Goal: Task Accomplishment & Management: Use online tool/utility

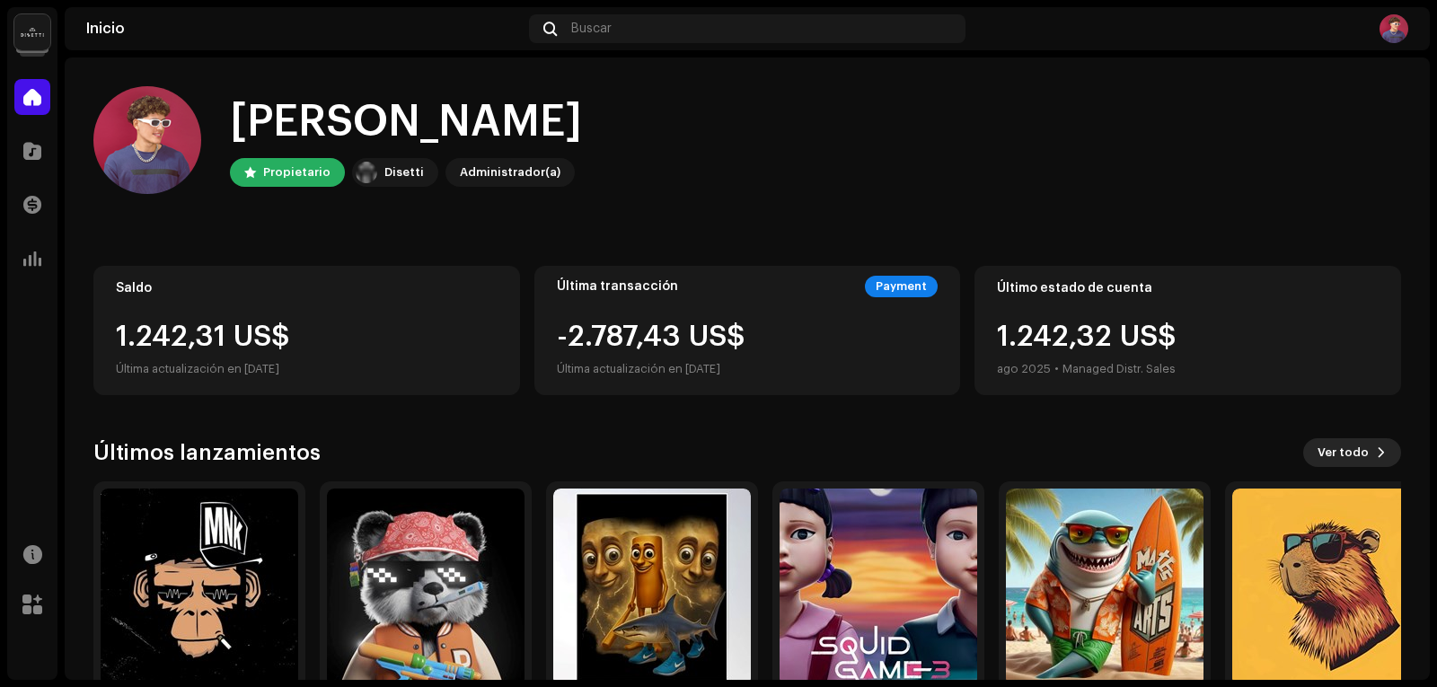
click at [1339, 442] on span "Ver todo" at bounding box center [1343, 453] width 51 height 36
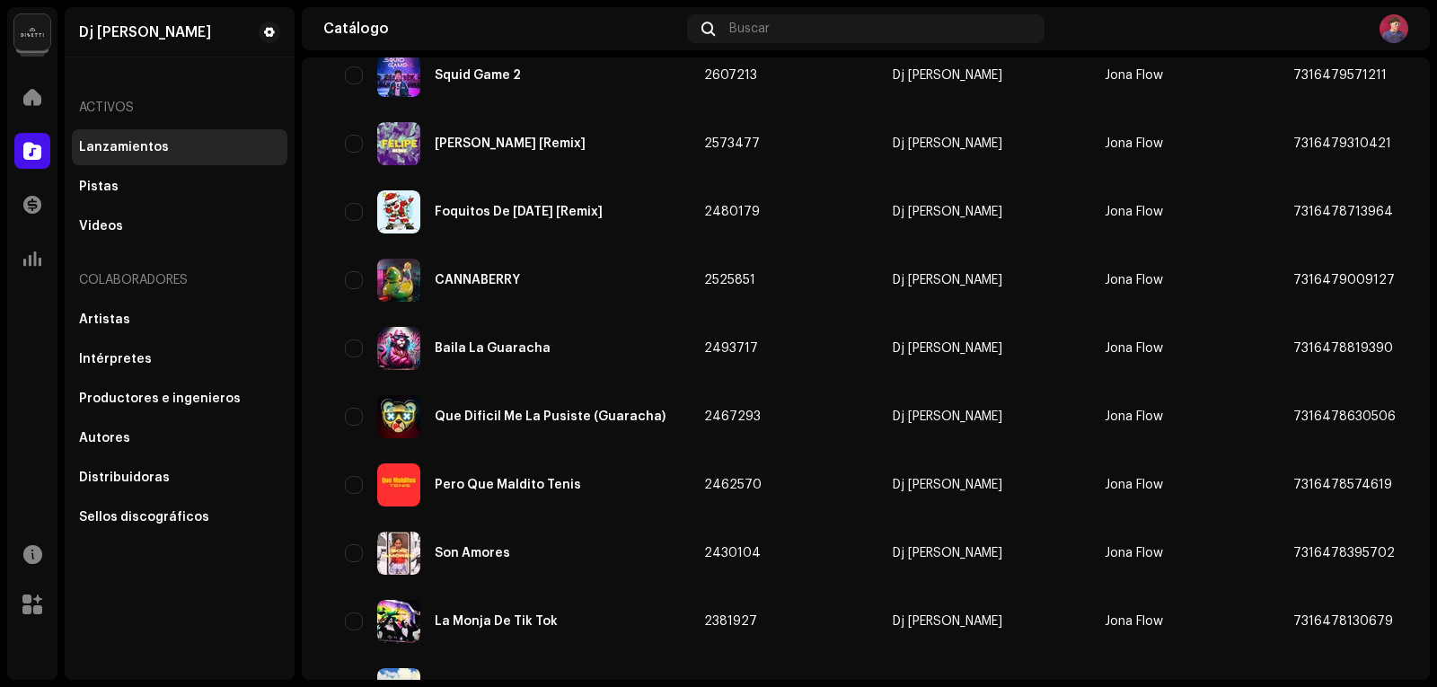
scroll to position [1289, 0]
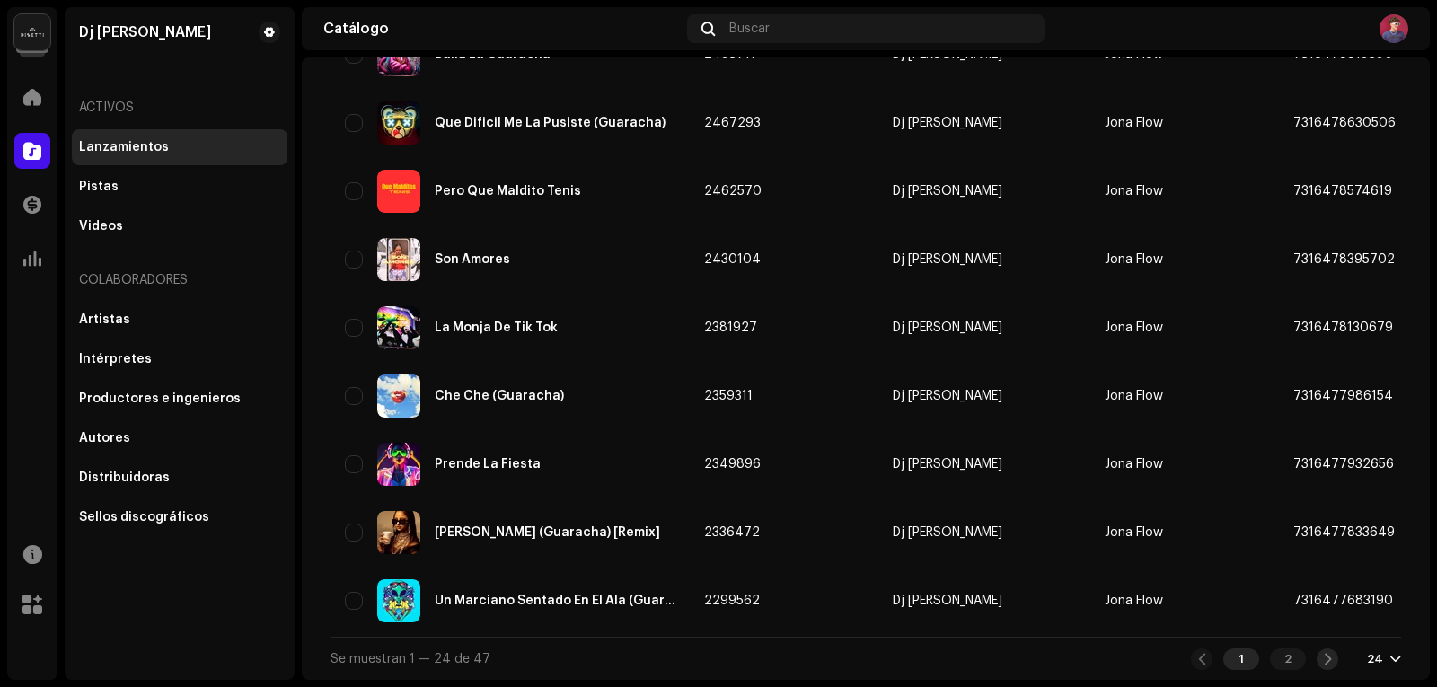
click at [1326, 653] on div at bounding box center [1328, 660] width 22 height 22
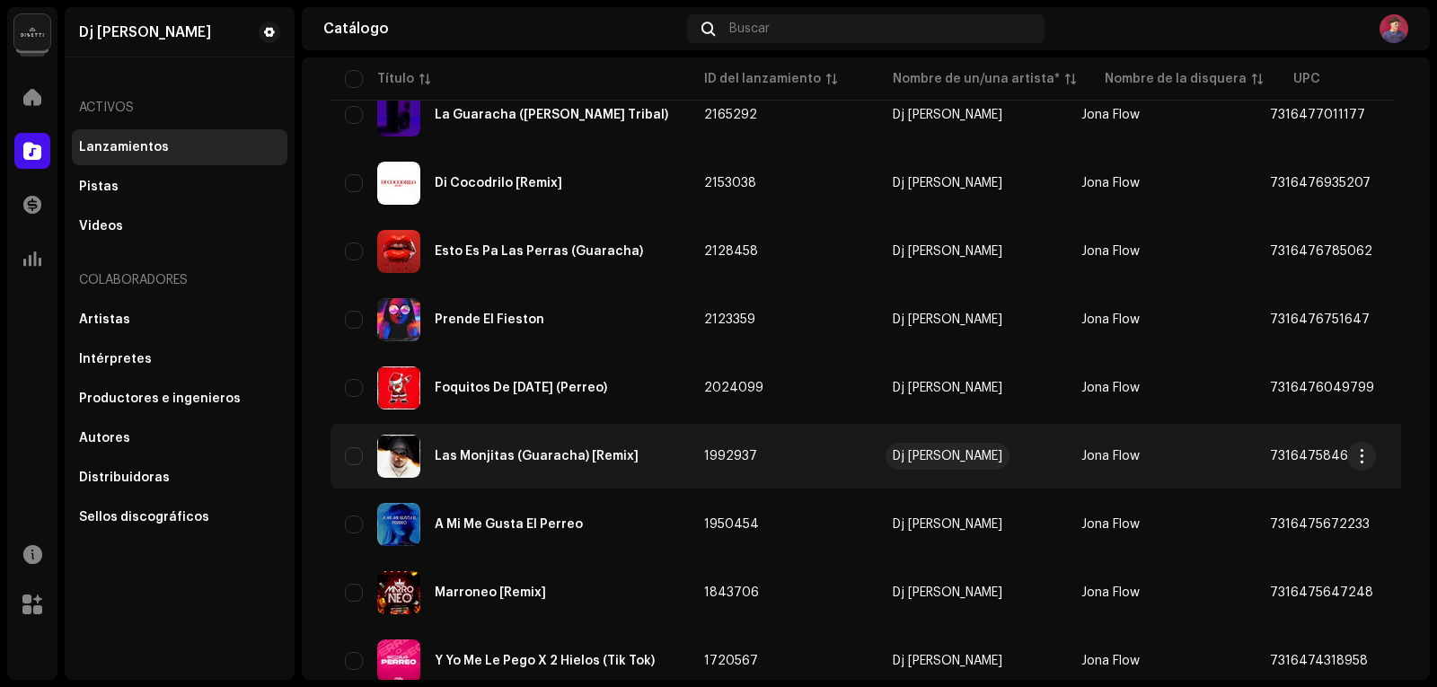
scroll to position [809, 0]
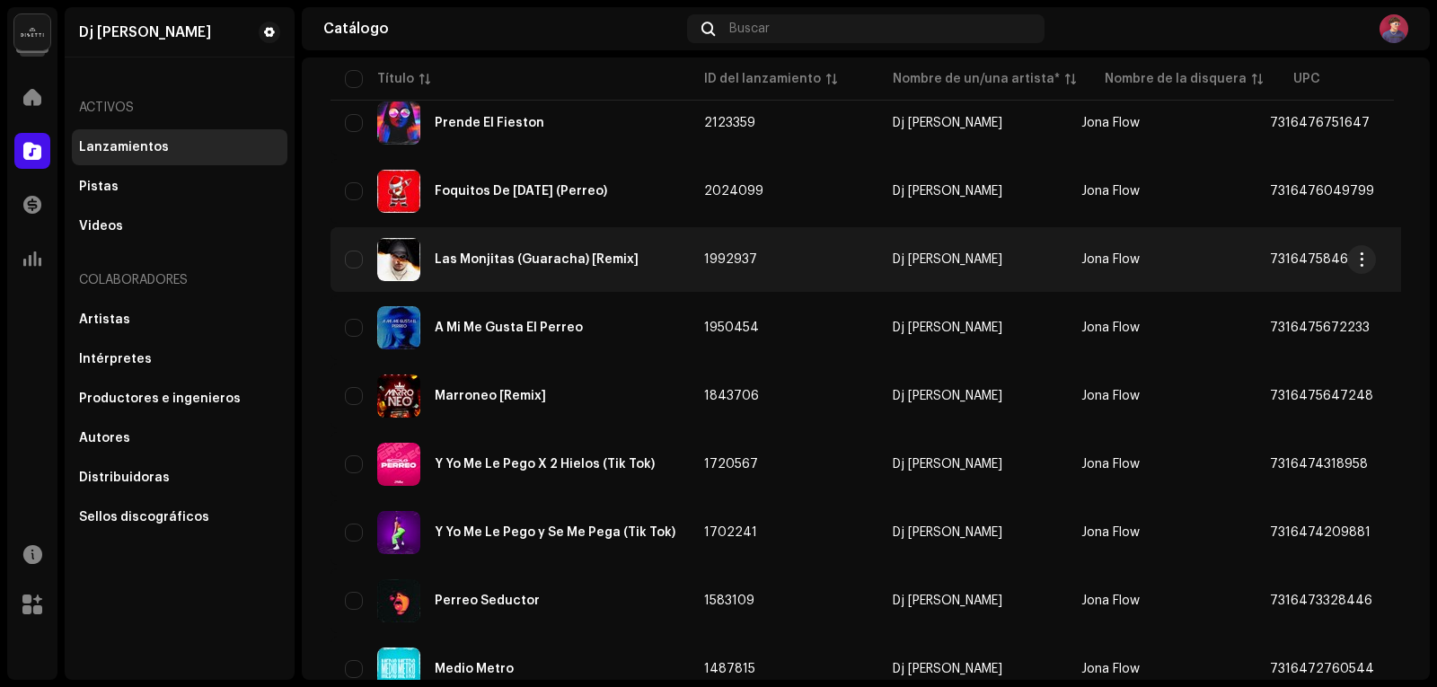
click at [498, 261] on div "Las Monjitas (Guaracha) [Remix]" at bounding box center [537, 259] width 204 height 13
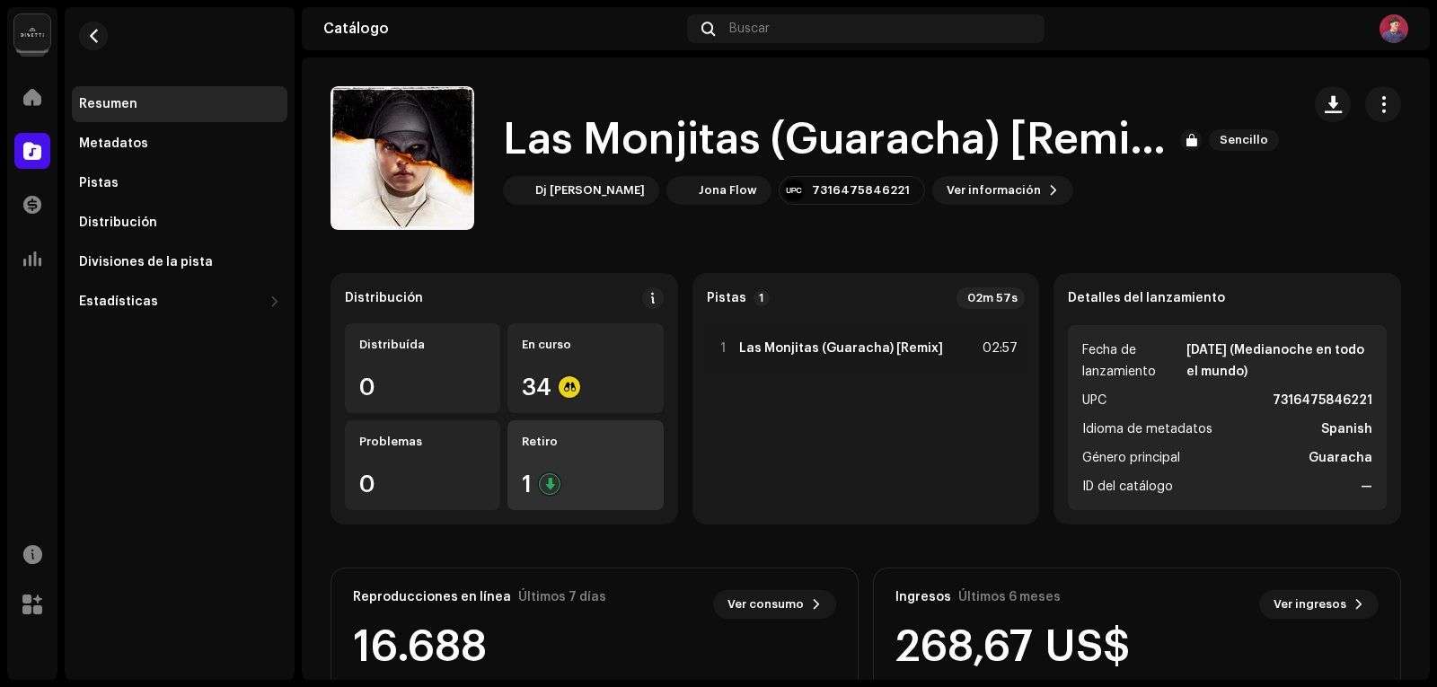
click at [597, 464] on div "Retiro 1" at bounding box center [585, 465] width 155 height 90
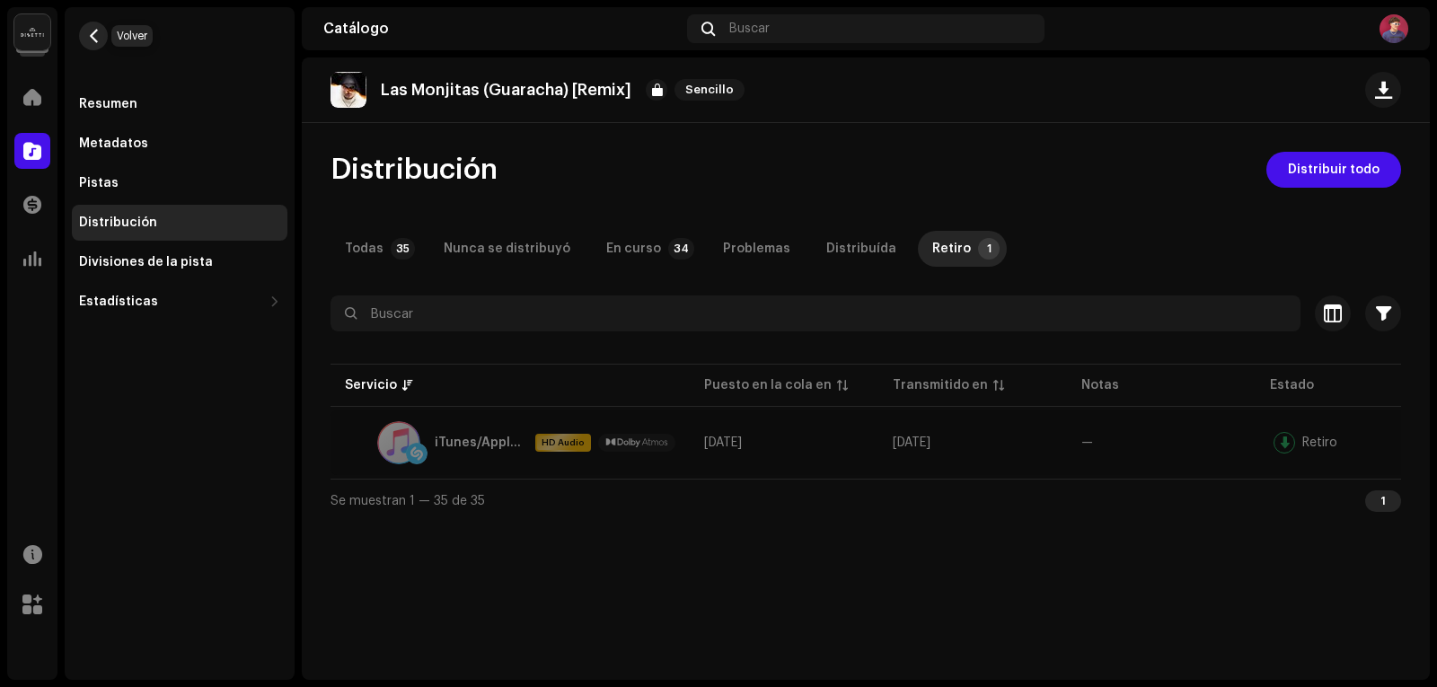
click at [93, 40] on span "button" at bounding box center [93, 36] width 13 height 14
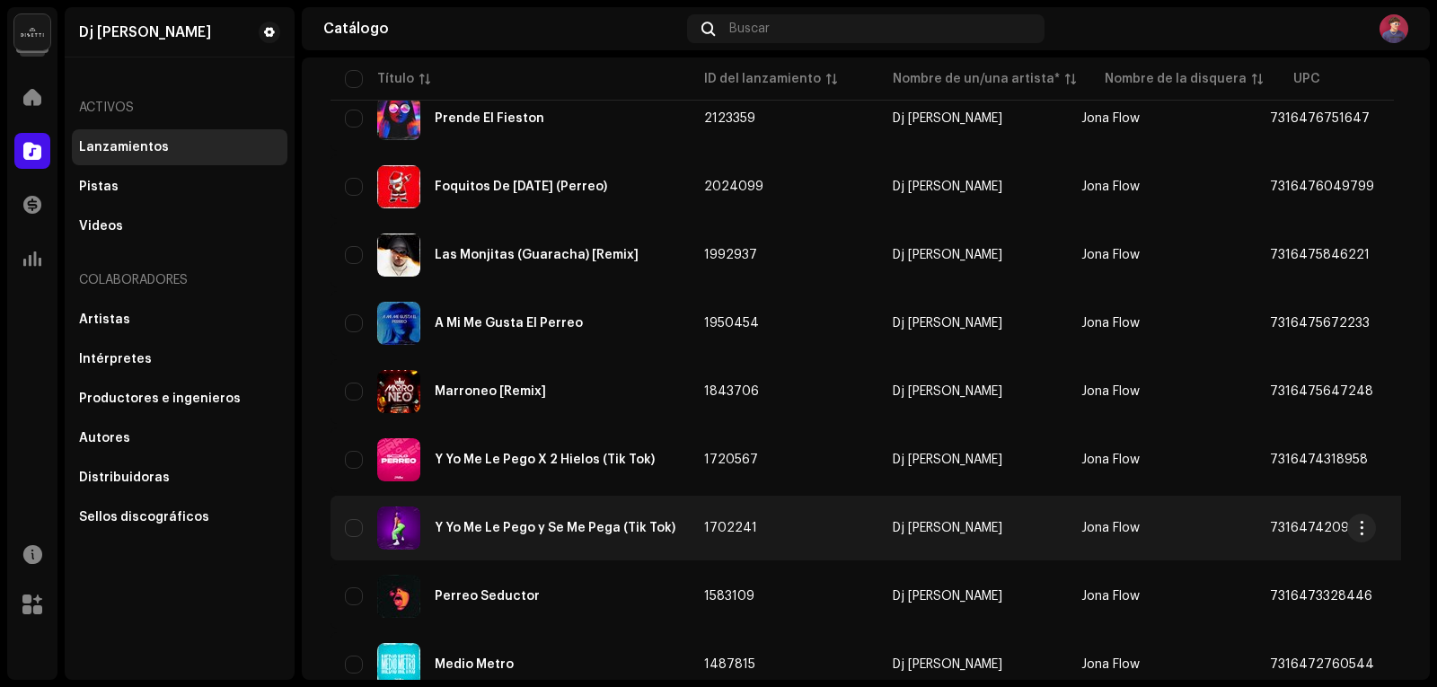
scroll to position [776, 0]
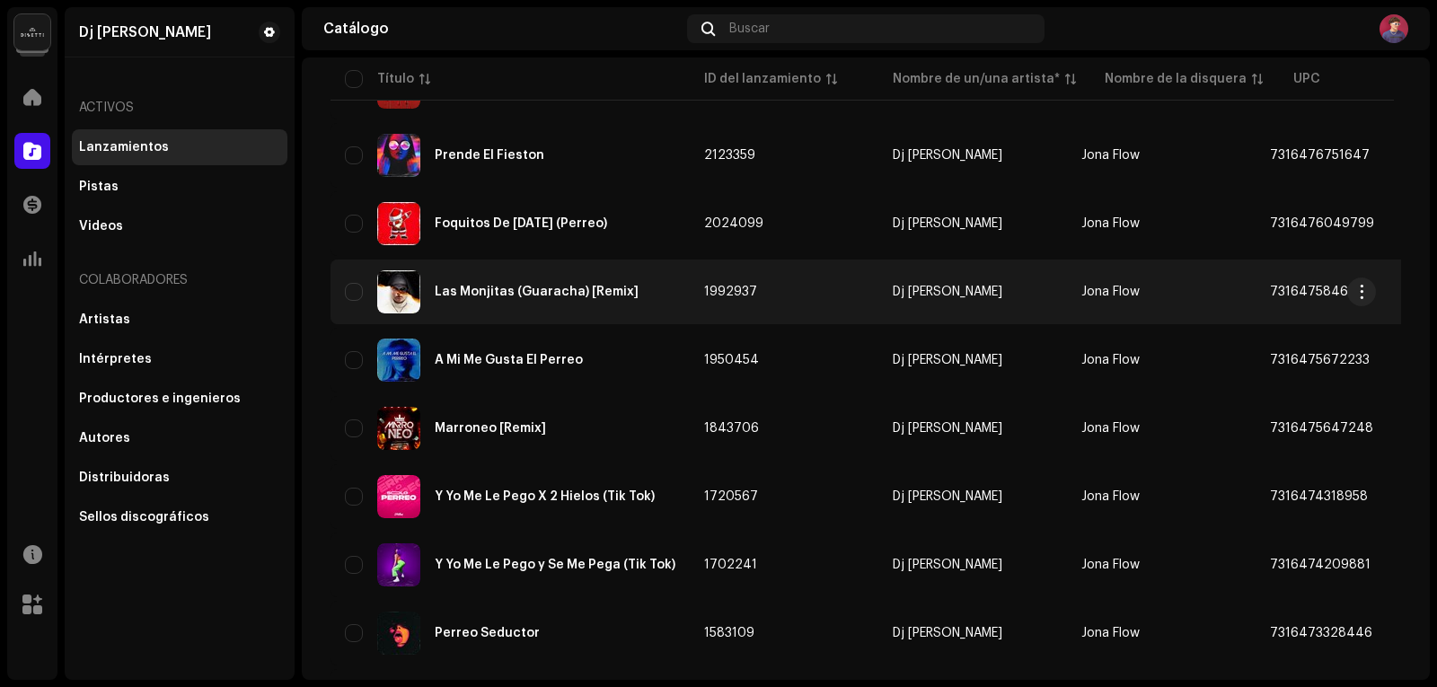
click at [577, 287] on div "Las Monjitas (Guaracha) [Remix]" at bounding box center [537, 292] width 204 height 13
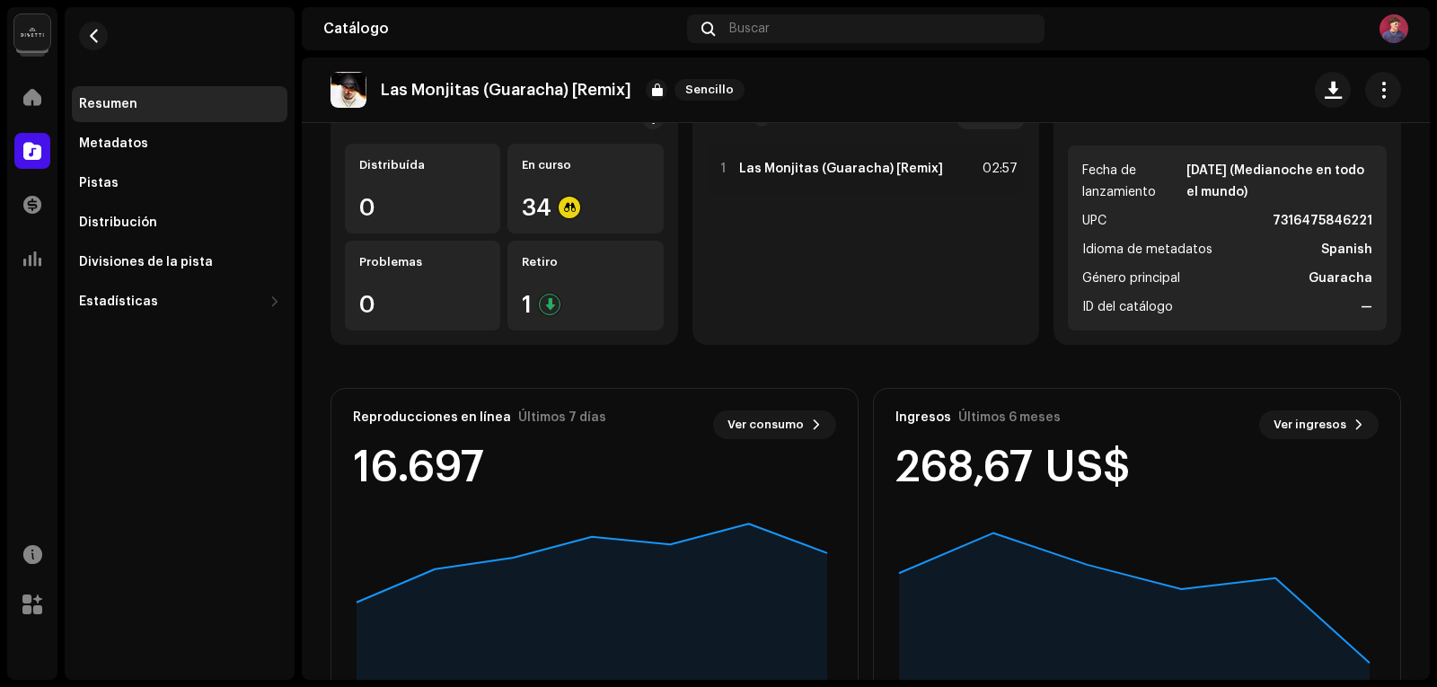
scroll to position [6, 0]
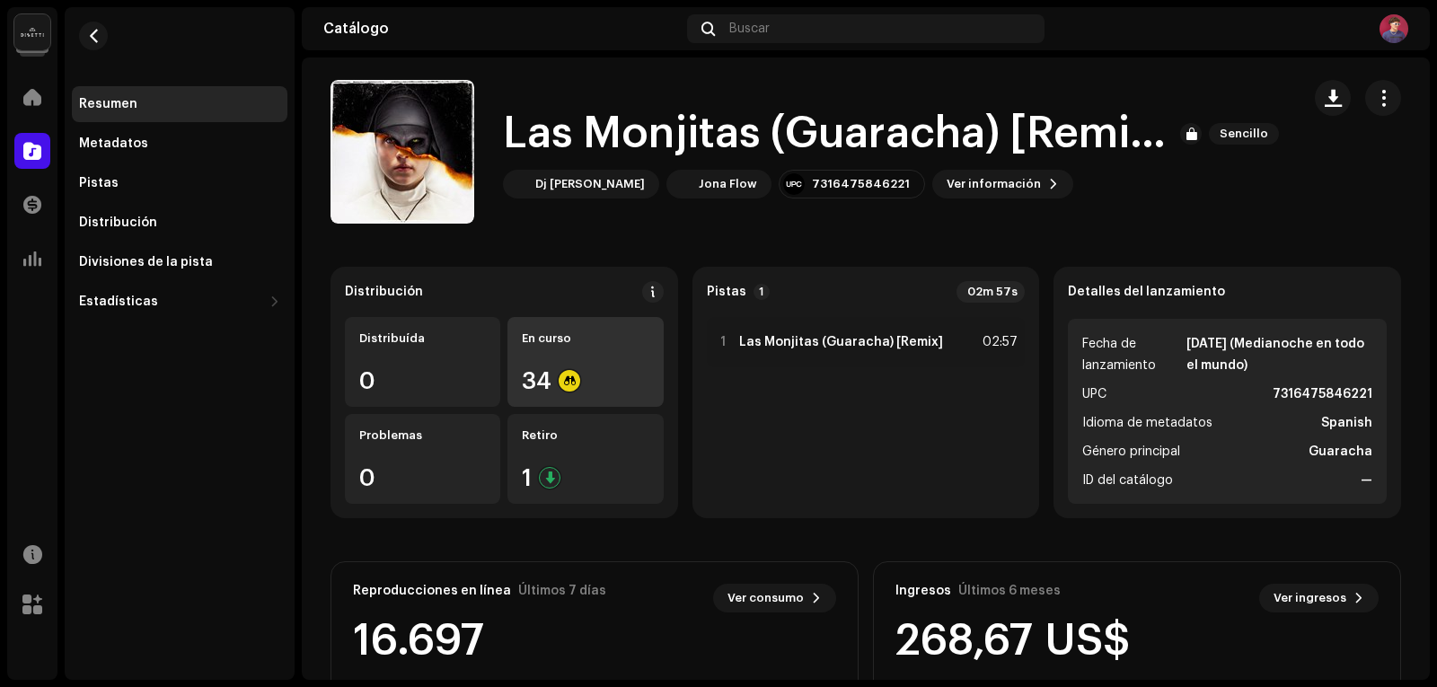
click at [564, 357] on div "En curso 34" at bounding box center [585, 362] width 155 height 90
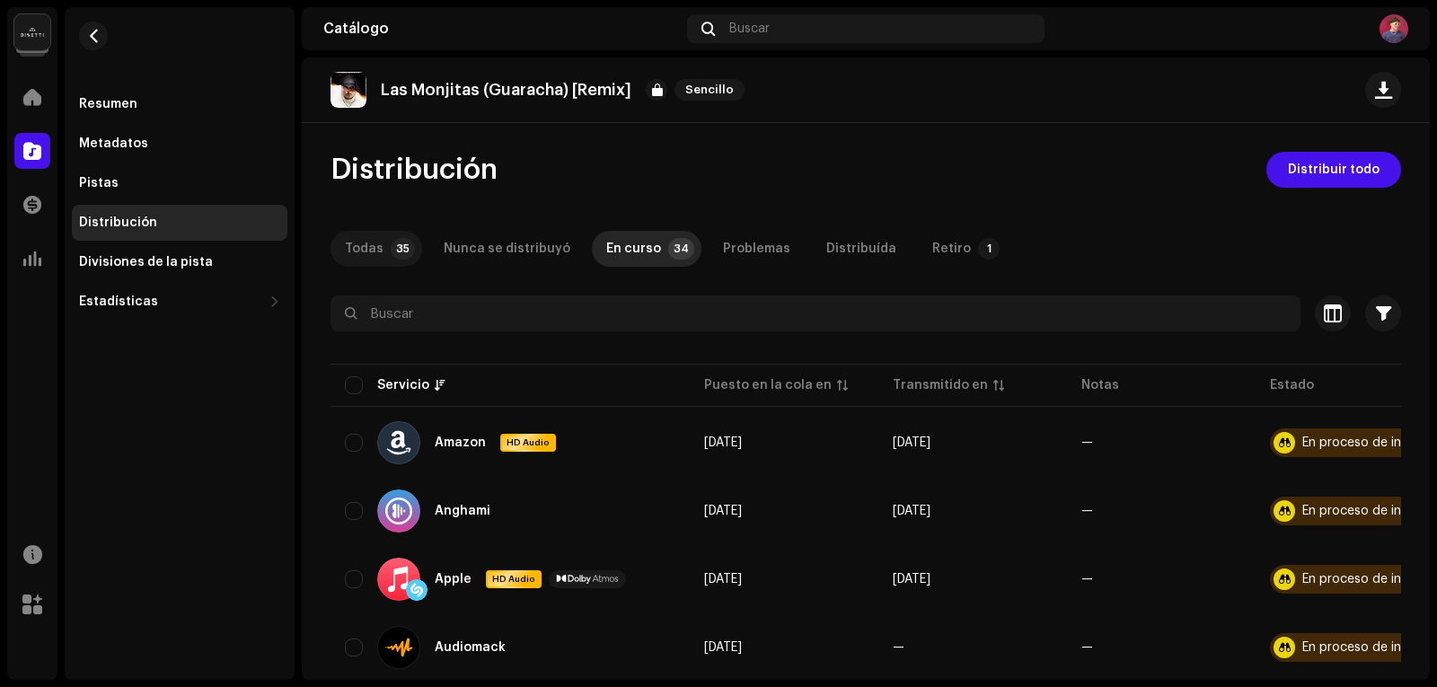
click at [363, 238] on div "Todas" at bounding box center [364, 249] width 39 height 36
click at [1310, 156] on span "Distribuir todo" at bounding box center [1334, 170] width 92 height 36
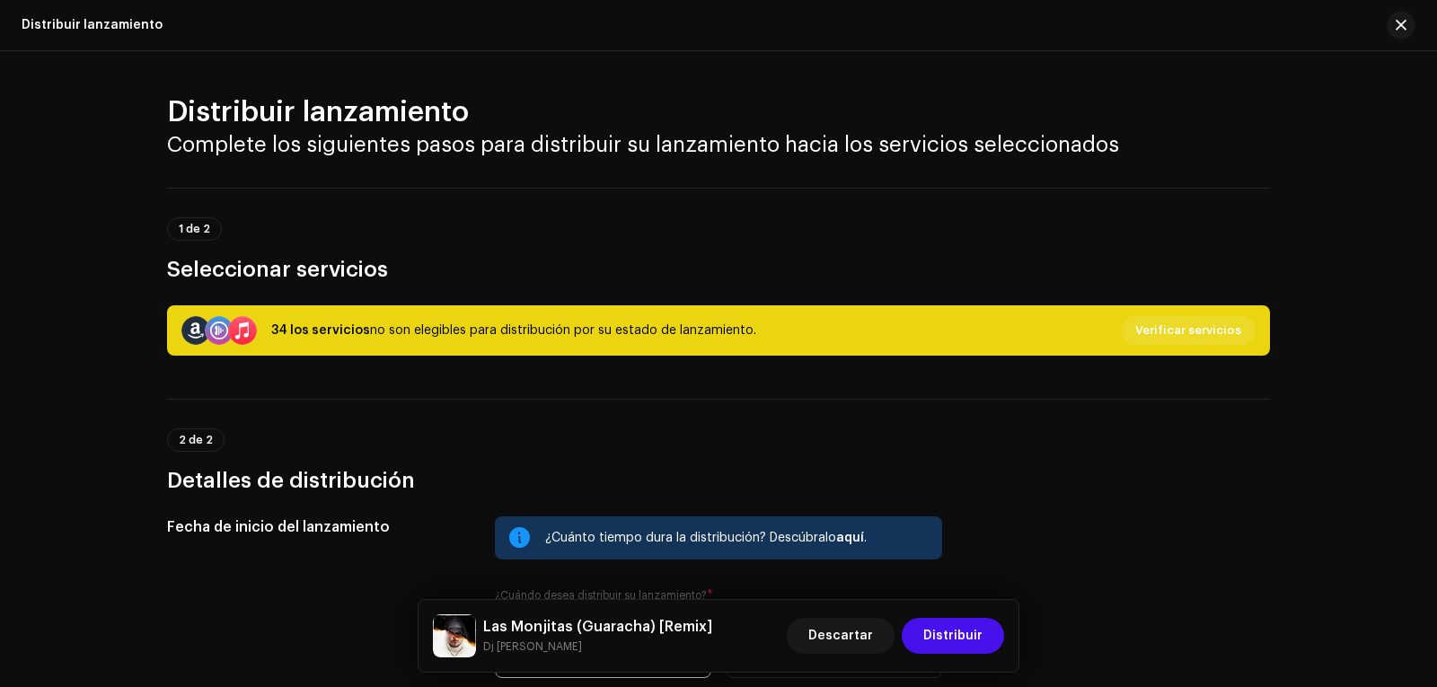
drag, startPoint x: 1188, startPoint y: 311, endPoint x: 1187, endPoint y: 323, distance: 11.7
click at [1188, 312] on div "34 los servicios no son elegibles para distribución por su estado de lanzamient…" at bounding box center [718, 330] width 1103 height 50
click at [1178, 329] on span "Verificar servicios" at bounding box center [1189, 331] width 106 height 36
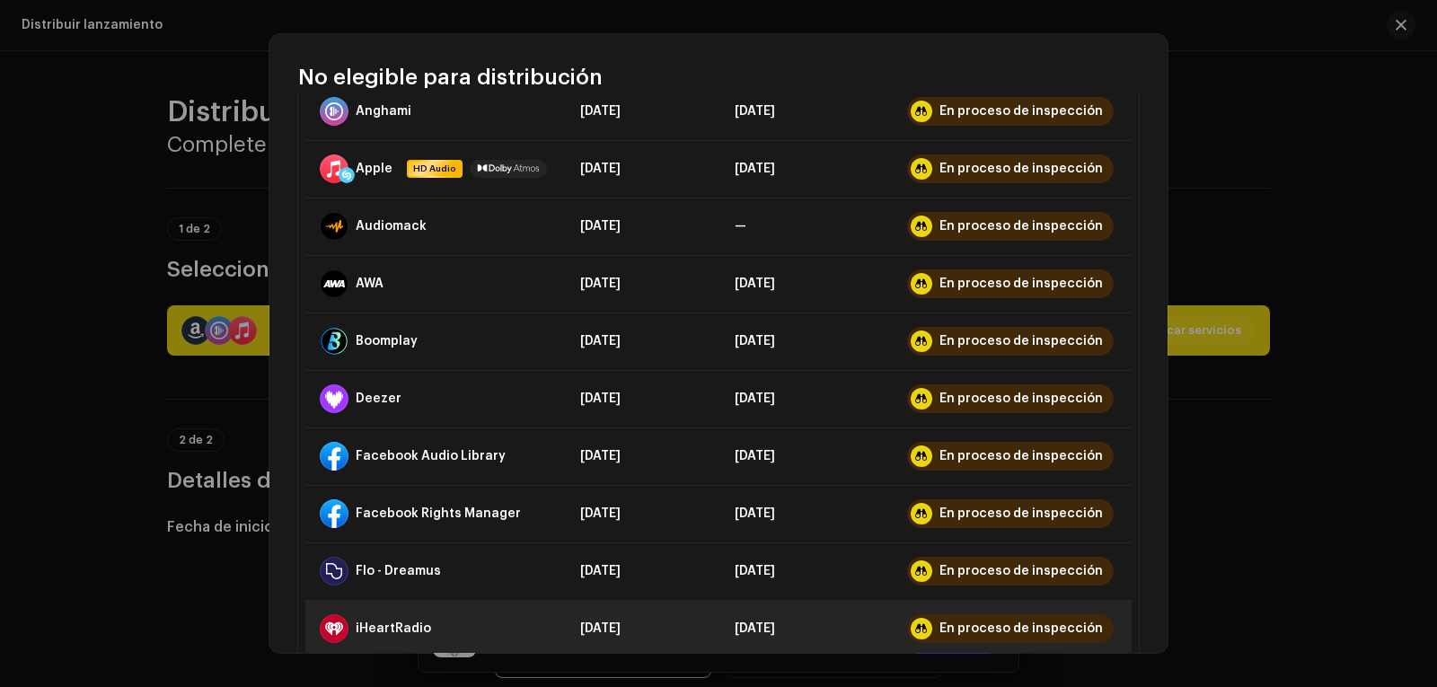
scroll to position [449, 0]
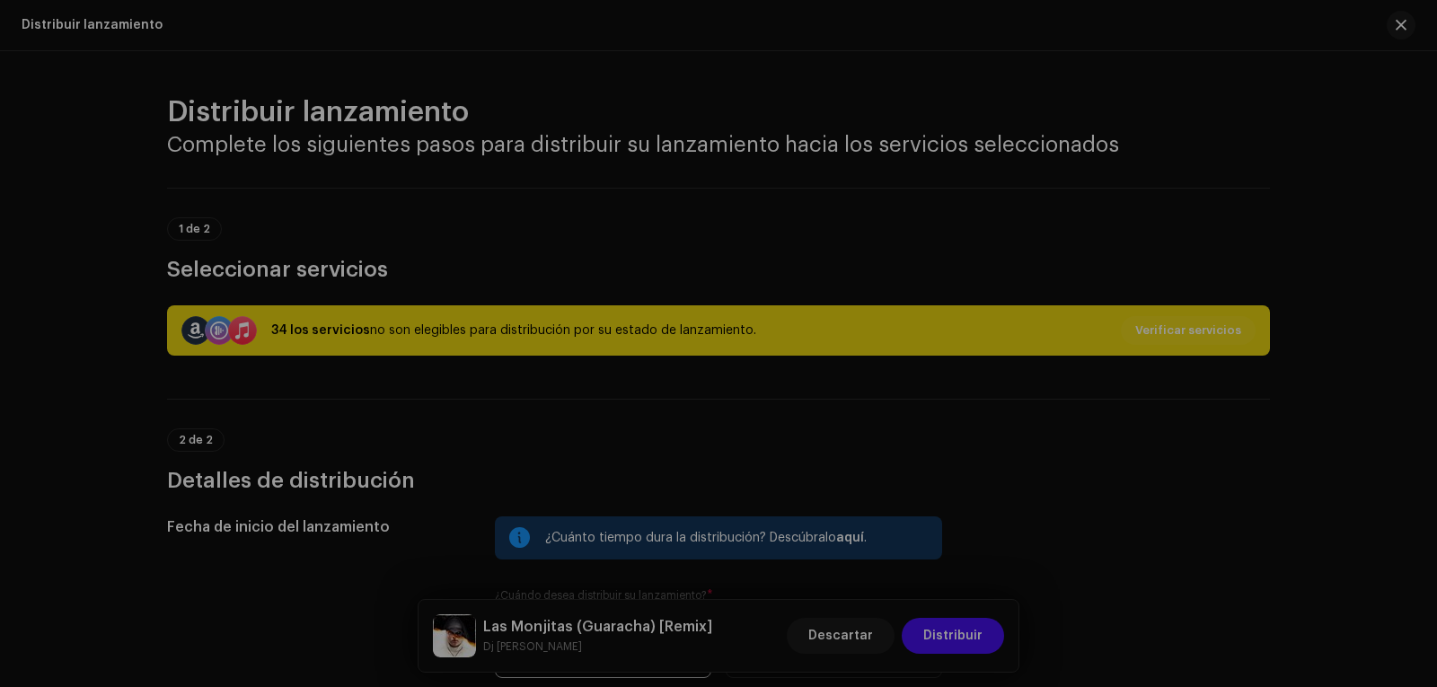
click at [1244, 378] on div "No elegible para distribución Servicio Últimos pendientes Últimas transmisiones…" at bounding box center [718, 343] width 1437 height 687
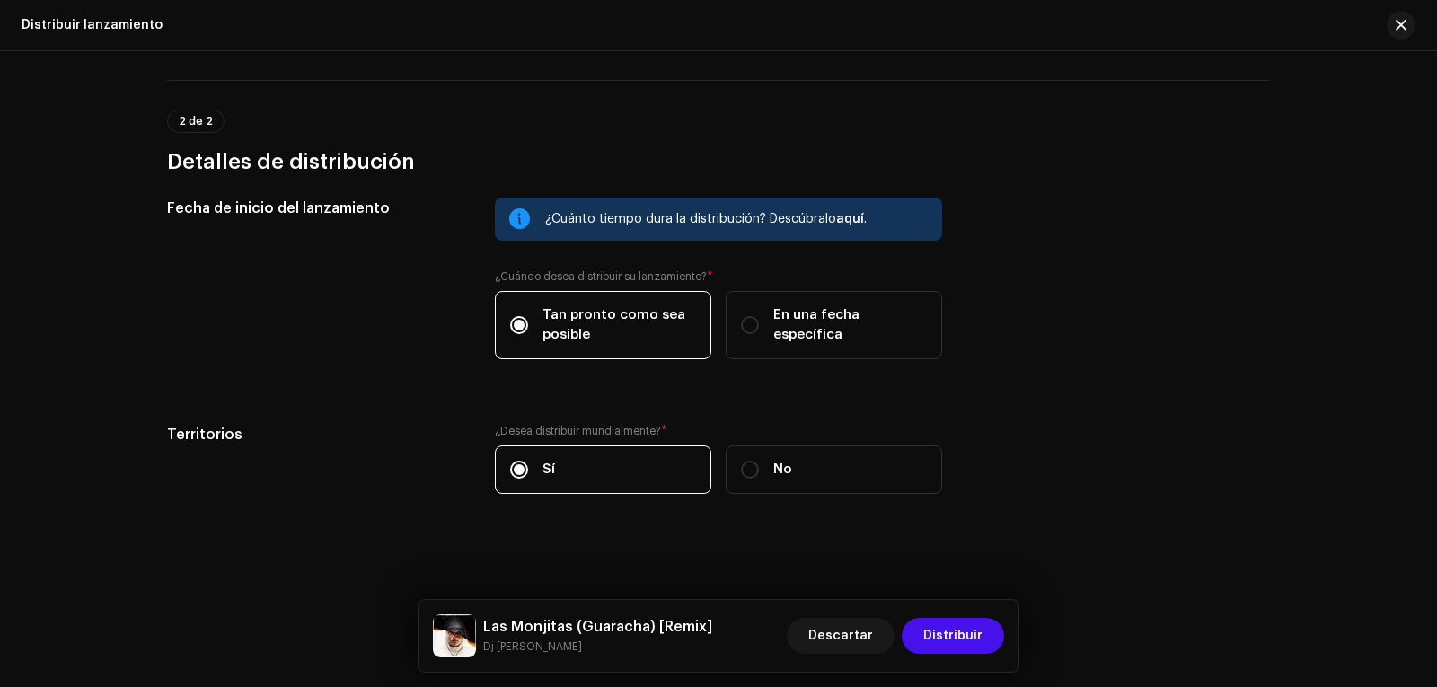
scroll to position [320, 0]
click at [992, 625] on button "Distribuir" at bounding box center [953, 636] width 102 height 36
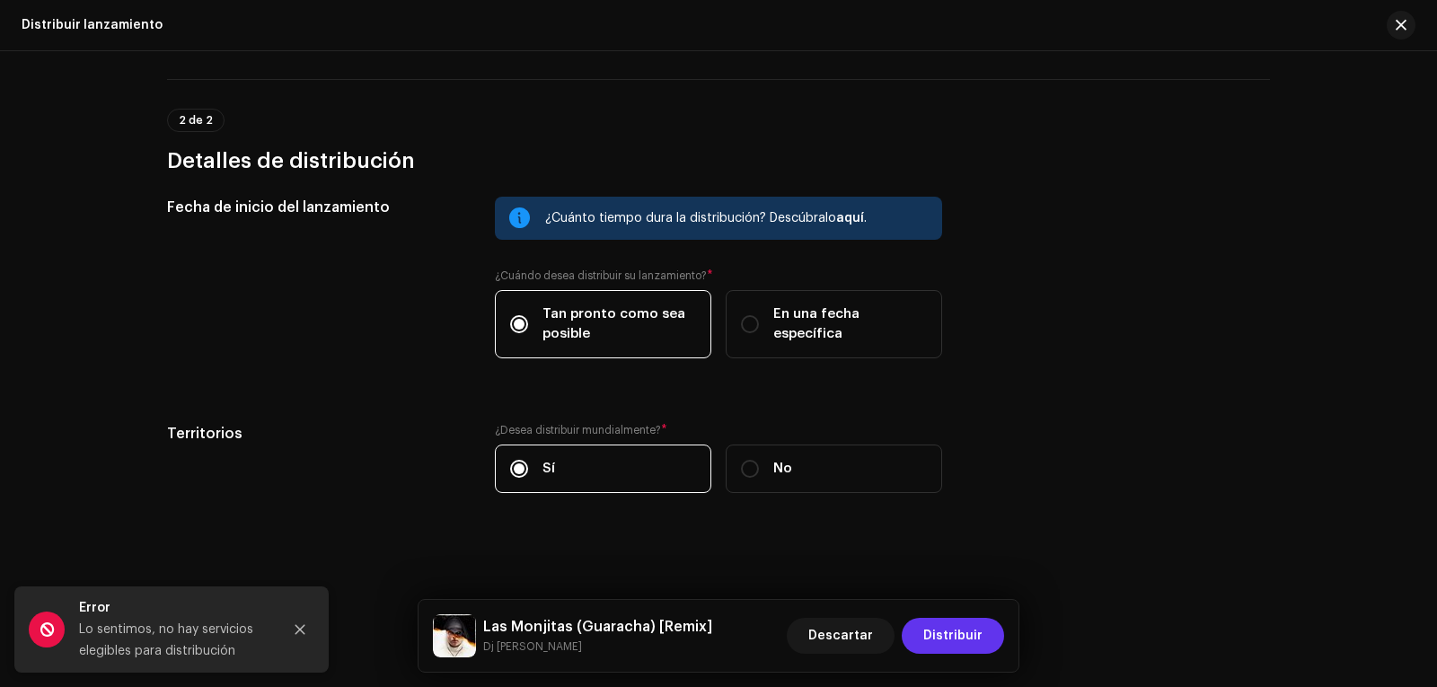
click at [934, 638] on span "Distribuir" at bounding box center [953, 636] width 59 height 36
click at [958, 637] on span "Distribuir" at bounding box center [953, 636] width 59 height 36
click at [959, 637] on span "Distribuir" at bounding box center [953, 636] width 59 height 36
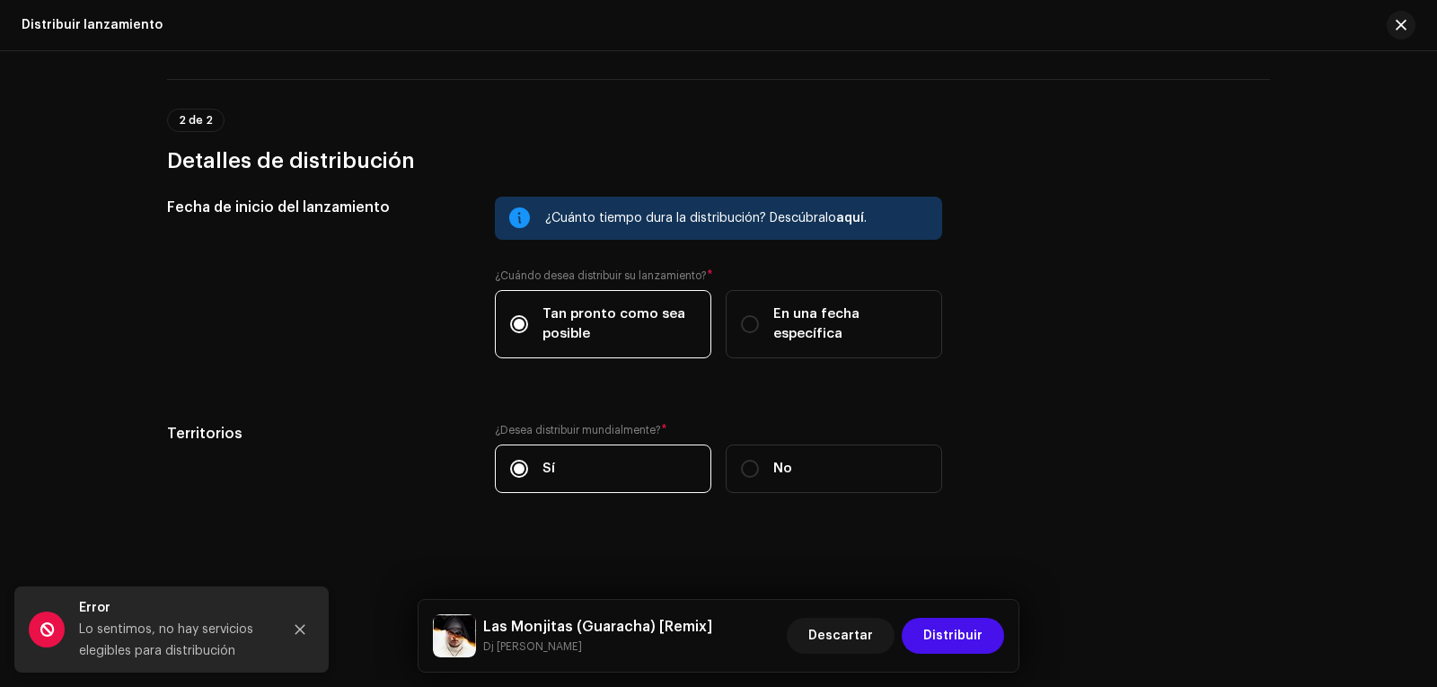
click at [1127, 381] on div "Fecha de inicio del lanzamiento ¿Cuánto tiempo dura la distribución? Descúbralo…" at bounding box center [718, 356] width 1103 height 318
